Goal: Check status: Check status

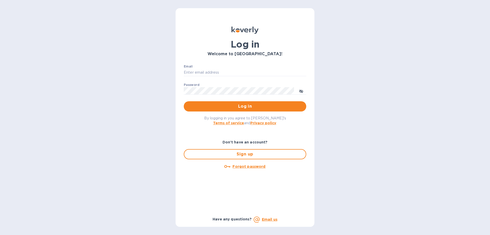
type input "[PERSON_NAME][EMAIL_ADDRESS][DOMAIN_NAME]"
click at [244, 103] on span "Log in" at bounding box center [245, 106] width 114 height 6
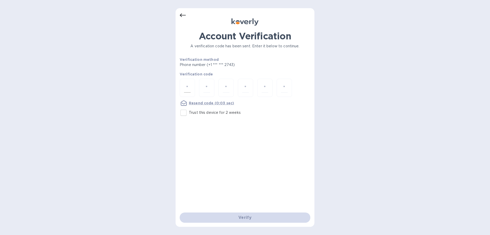
click at [190, 88] on input "number" at bounding box center [187, 87] width 7 height 9
type input "5"
type input "0"
type input "6"
type input "5"
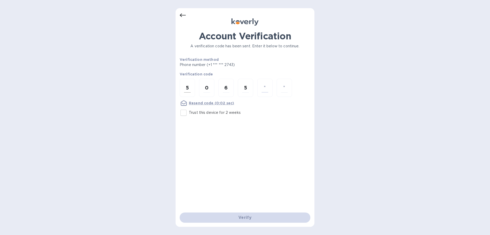
type input "5"
type input "4"
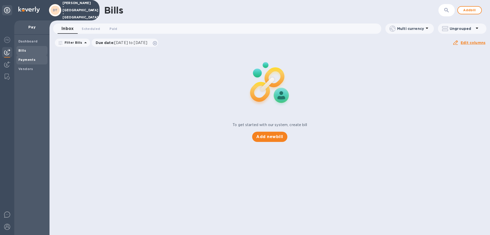
click at [25, 60] on b "Payments" at bounding box center [26, 60] width 17 height 4
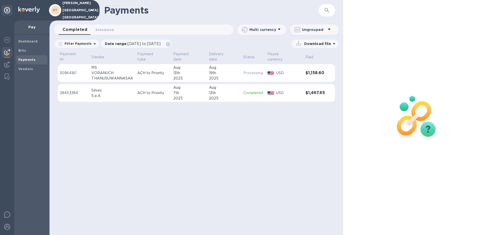
click at [68, 71] on p "30964161" at bounding box center [74, 72] width 28 height 5
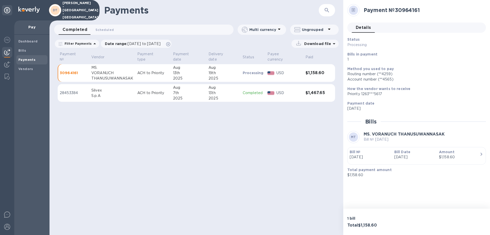
click at [26, 58] on b "Payments" at bounding box center [26, 60] width 17 height 4
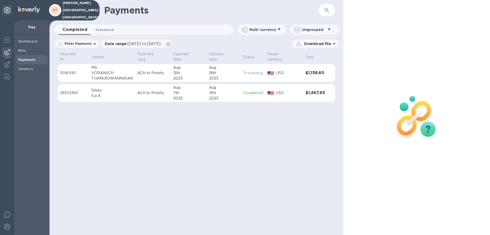
click at [104, 28] on span "Scheduled 0" at bounding box center [104, 29] width 18 height 5
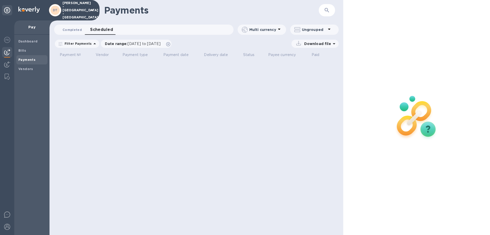
click at [69, 30] on span "Completed 0" at bounding box center [72, 29] width 19 height 5
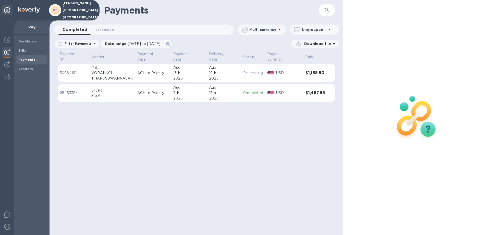
click at [66, 72] on p "30964161" at bounding box center [74, 72] width 28 height 5
